Goal: Task Accomplishment & Management: Use online tool/utility

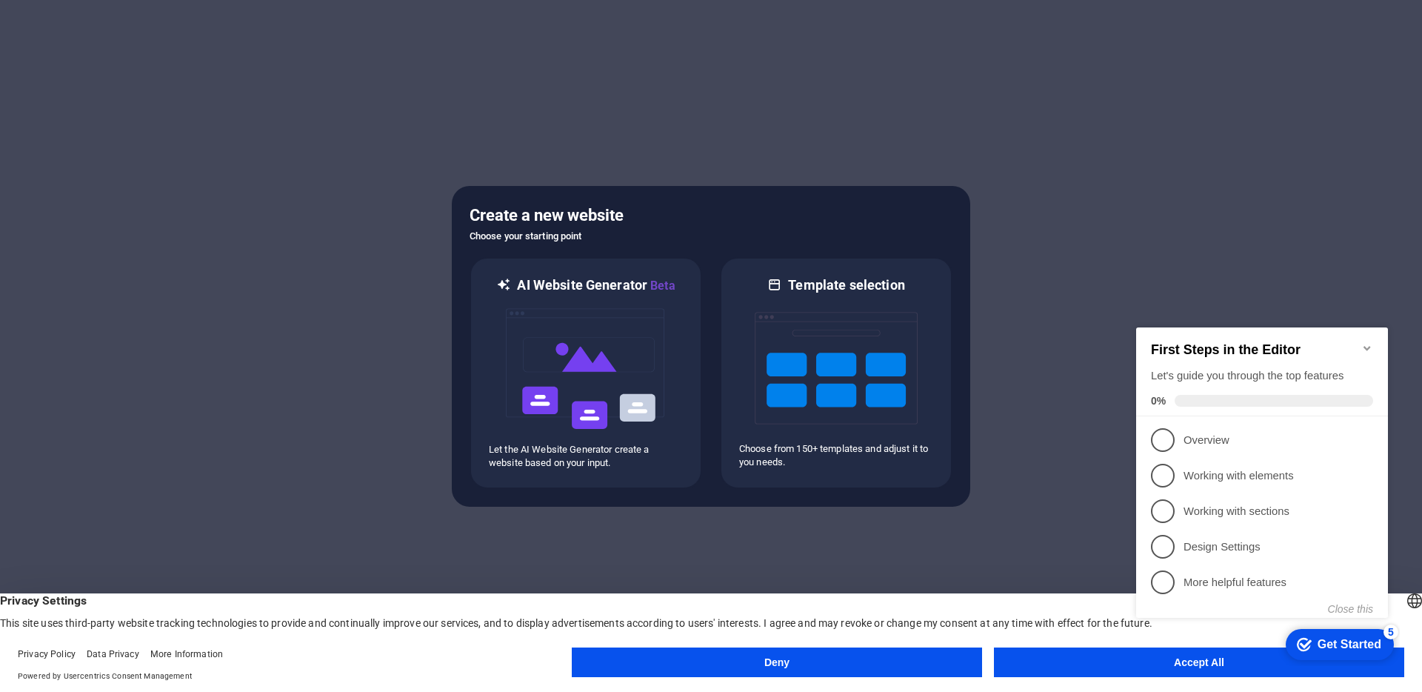
click at [1132, 669] on appcues-checklist "Contextual help checklist present on screen" at bounding box center [1265, 488] width 270 height 364
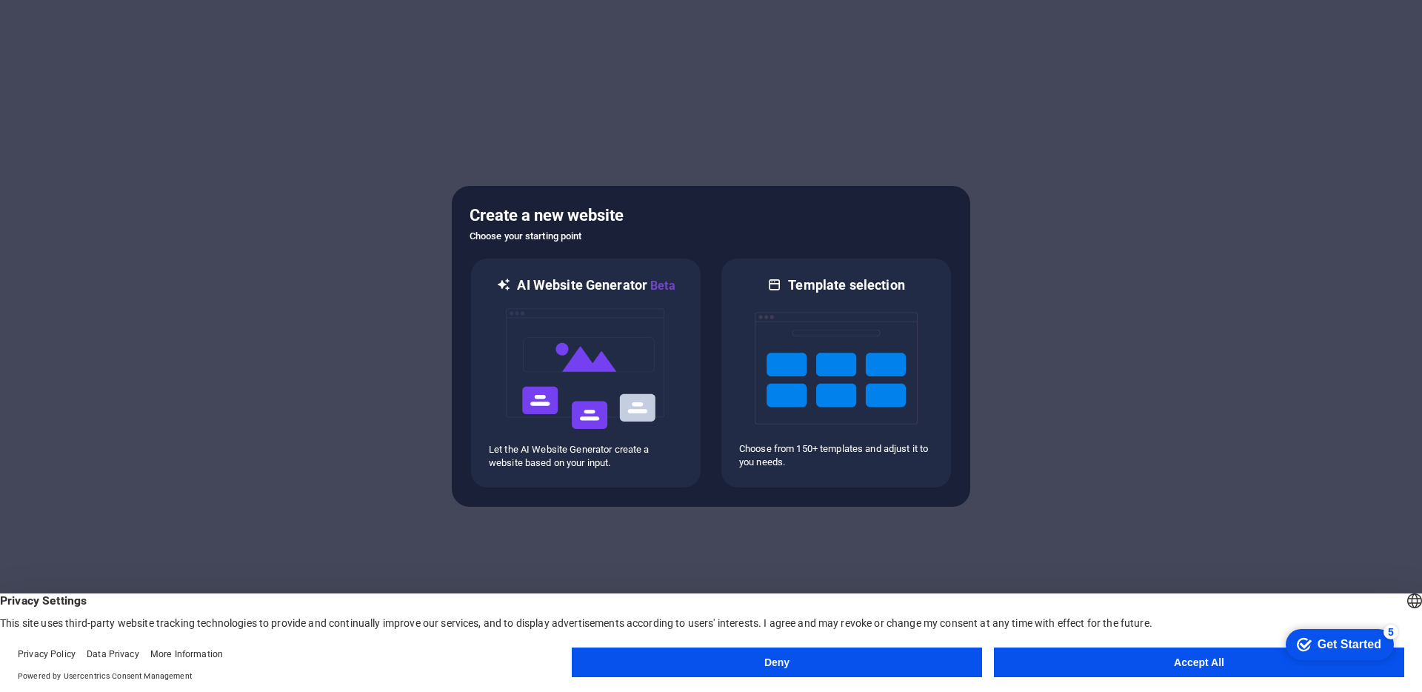
click at [1274, 669] on appcues-checklist "Contextual help checklist present on screen" at bounding box center [1337, 645] width 126 height 48
click at [1217, 667] on button "Accept All" at bounding box center [1199, 662] width 410 height 30
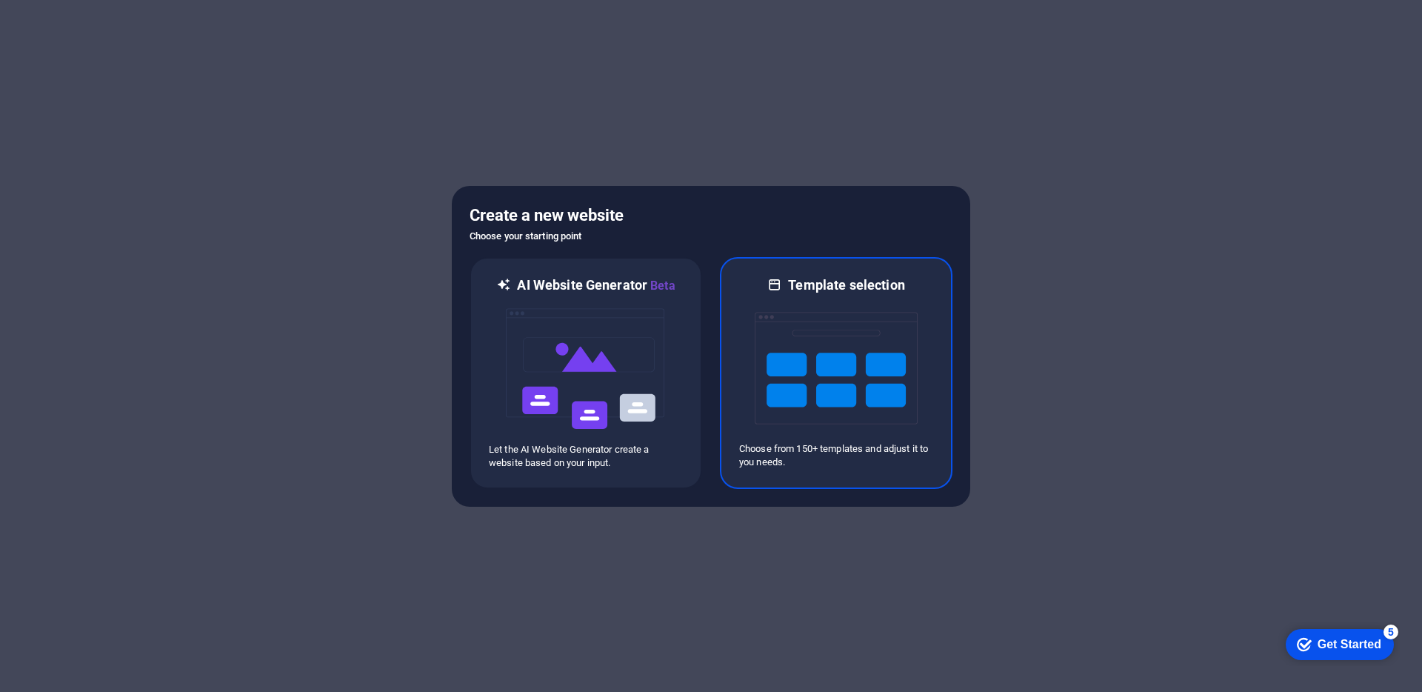
click at [799, 339] on img at bounding box center [836, 368] width 163 height 148
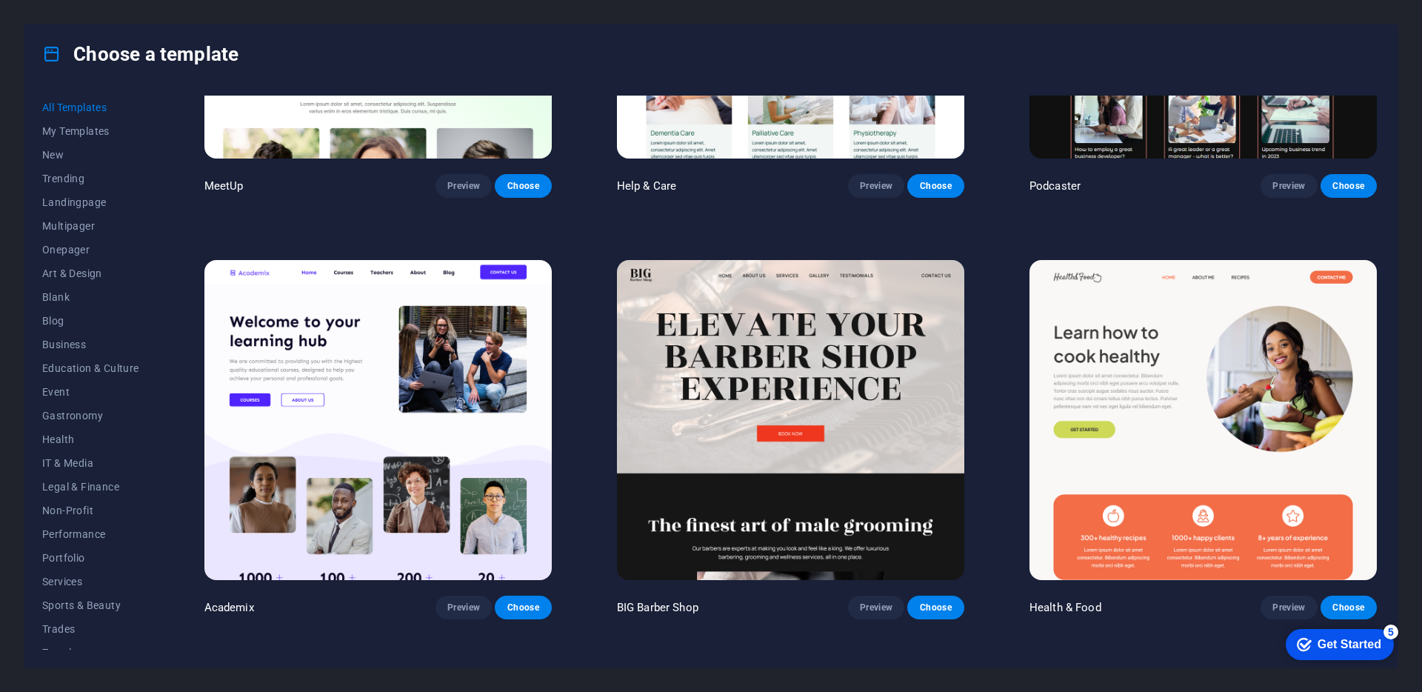
scroll to position [1526, 0]
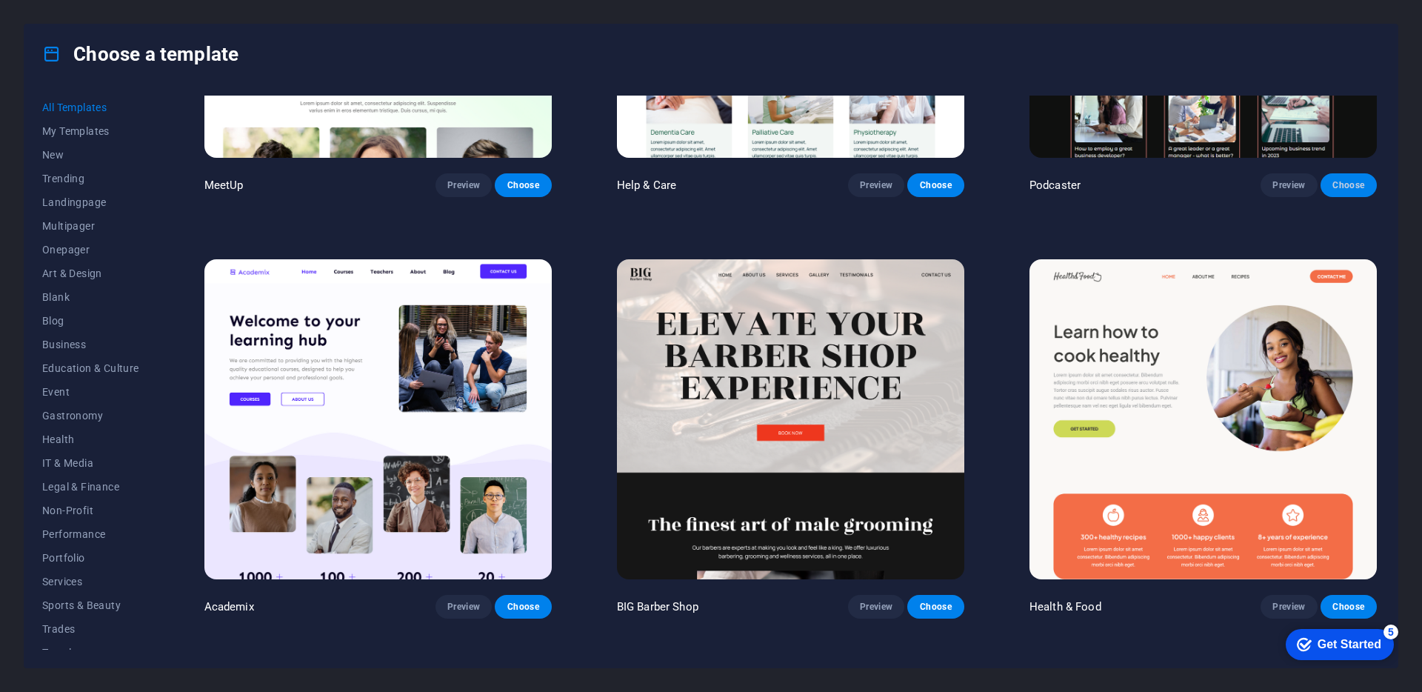
click at [1352, 179] on span "Choose" at bounding box center [1348, 185] width 33 height 12
